Goal: Navigation & Orientation: Find specific page/section

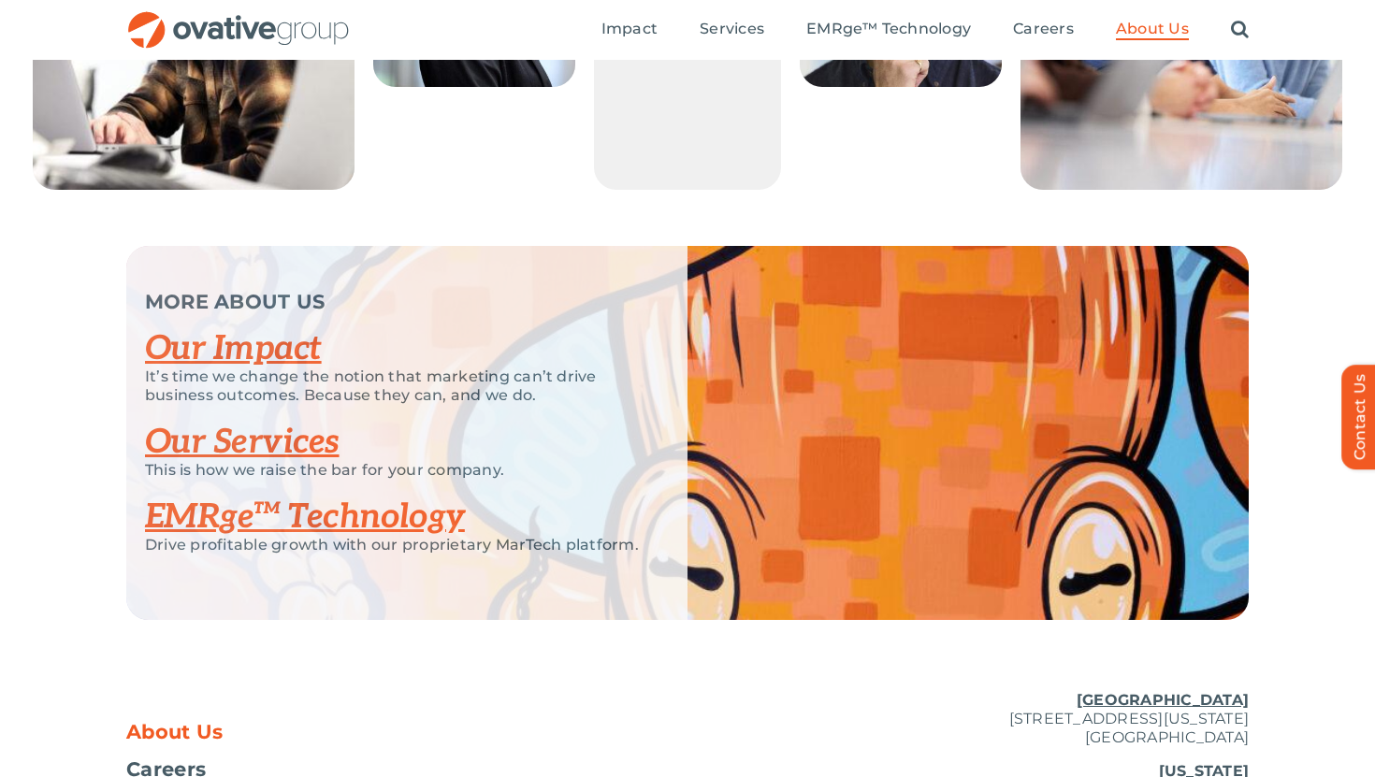
scroll to position [3603, 0]
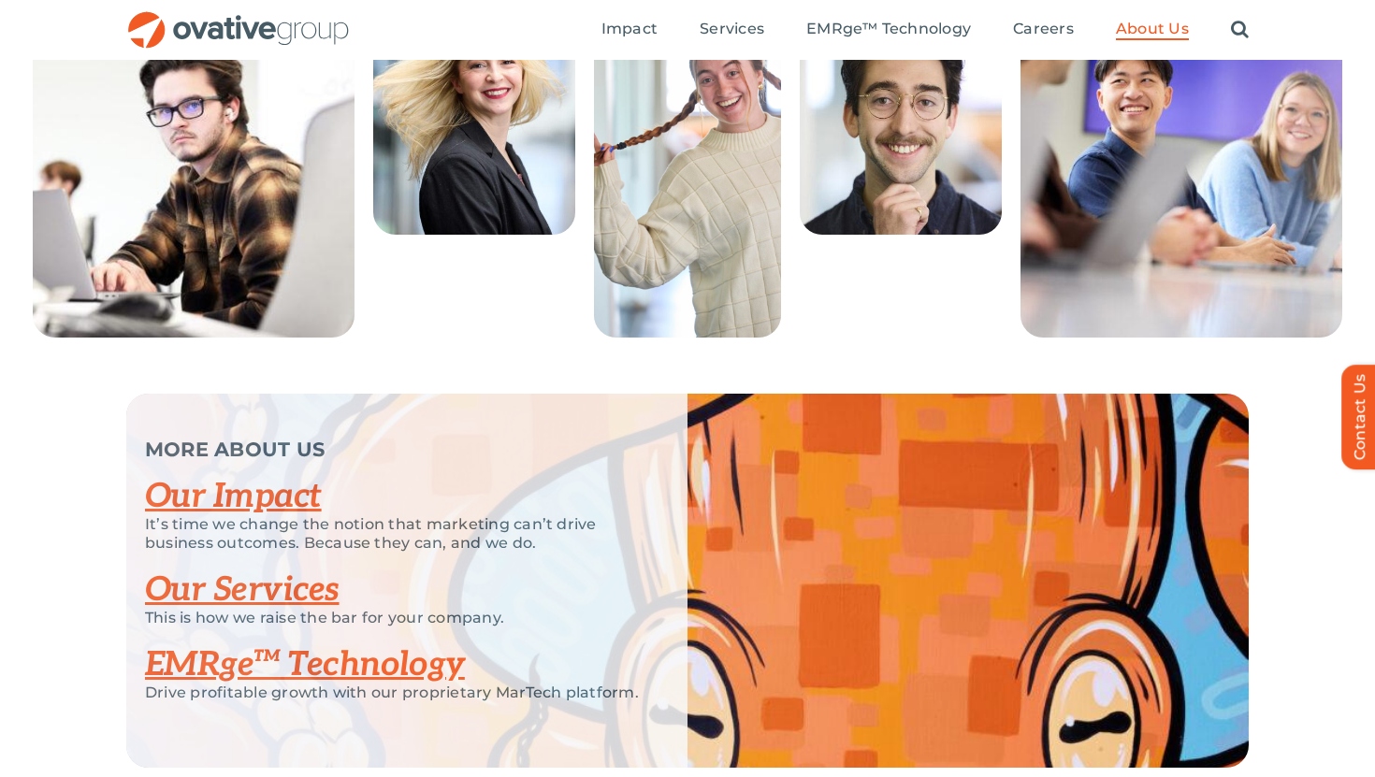
click at [206, 517] on link "Our Impact" at bounding box center [233, 496] width 177 height 41
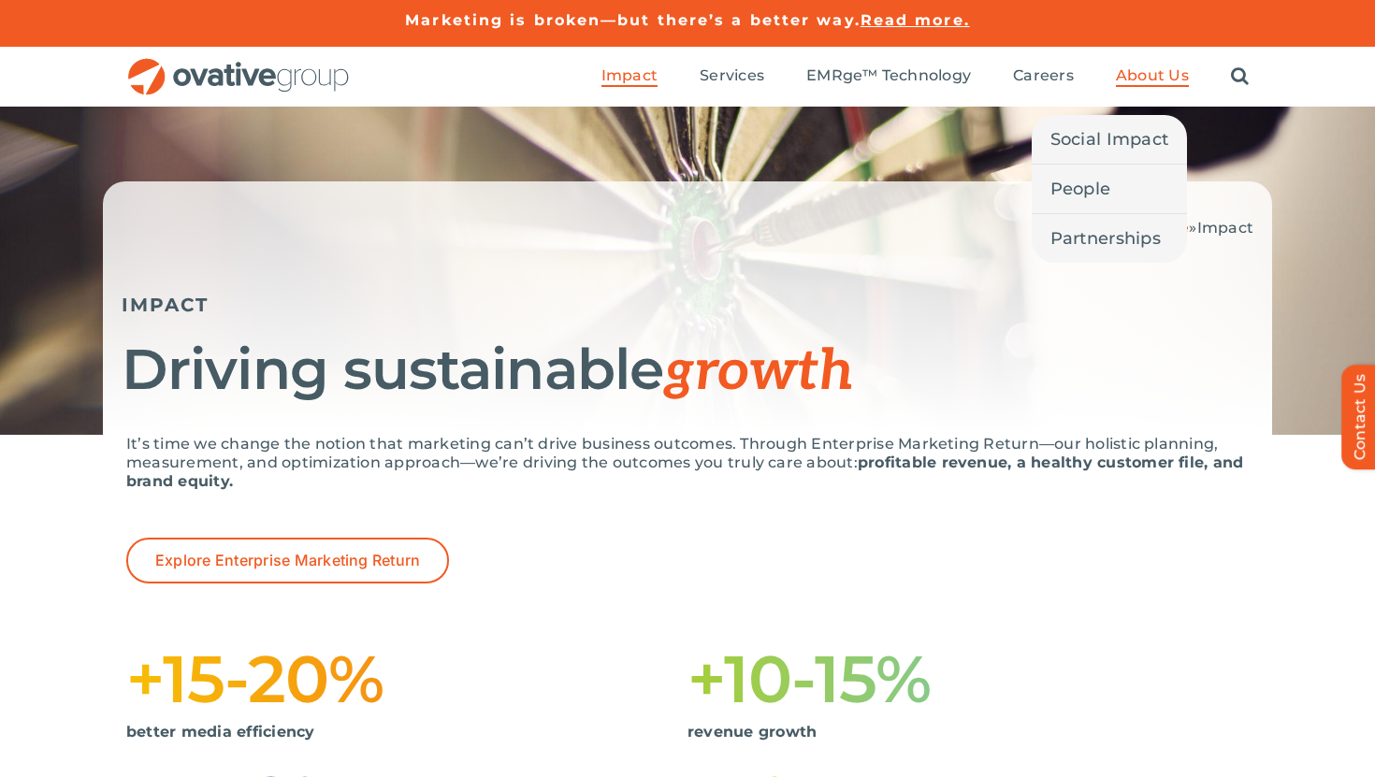
click at [1163, 75] on span "About Us" at bounding box center [1152, 75] width 73 height 19
